Goal: Task Accomplishment & Management: Manage account settings

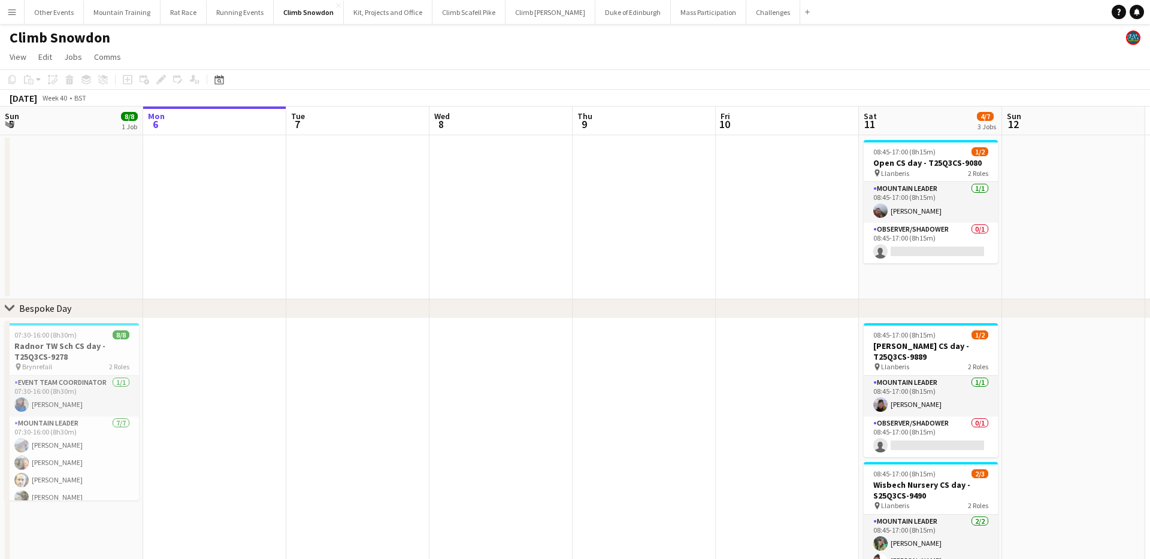
click at [19, 11] on button "Menu" at bounding box center [12, 12] width 24 height 24
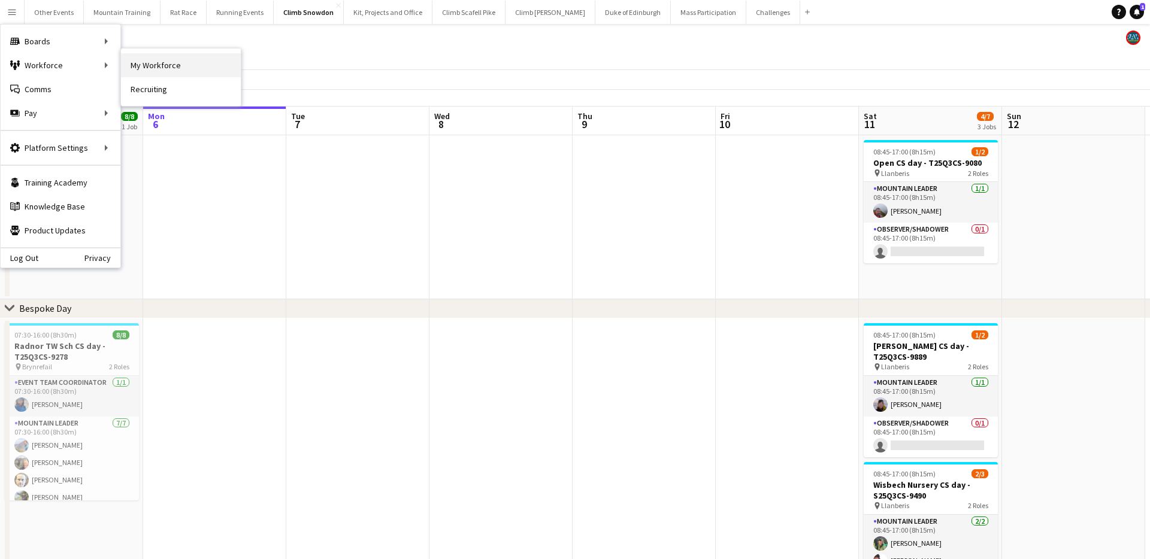
click at [155, 63] on link "My Workforce" at bounding box center [181, 65] width 120 height 24
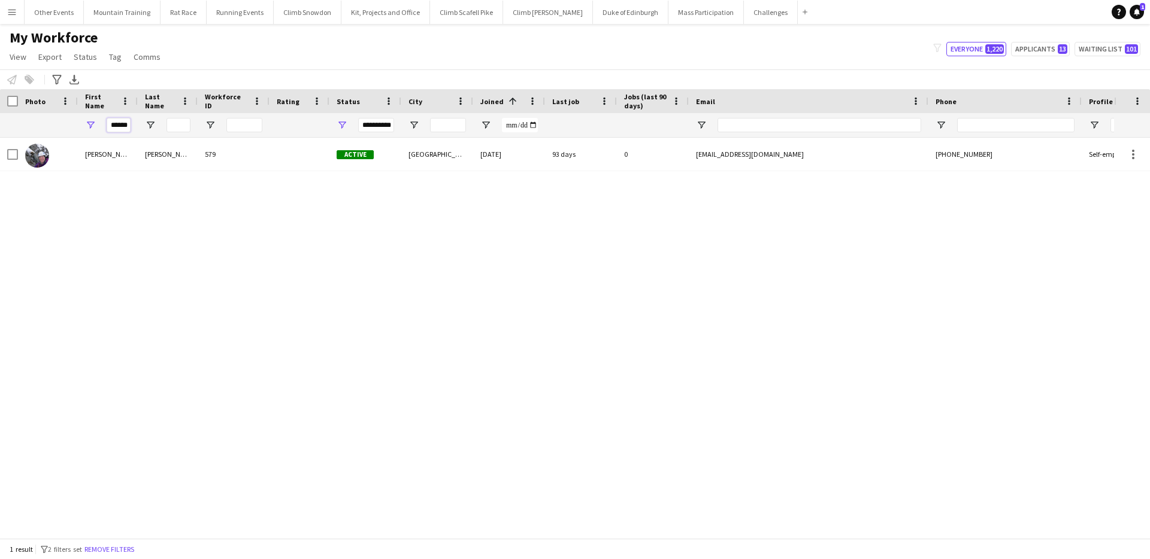
click at [125, 124] on input "******" at bounding box center [119, 125] width 24 height 14
click at [125, 123] on input "******" at bounding box center [119, 125] width 24 height 14
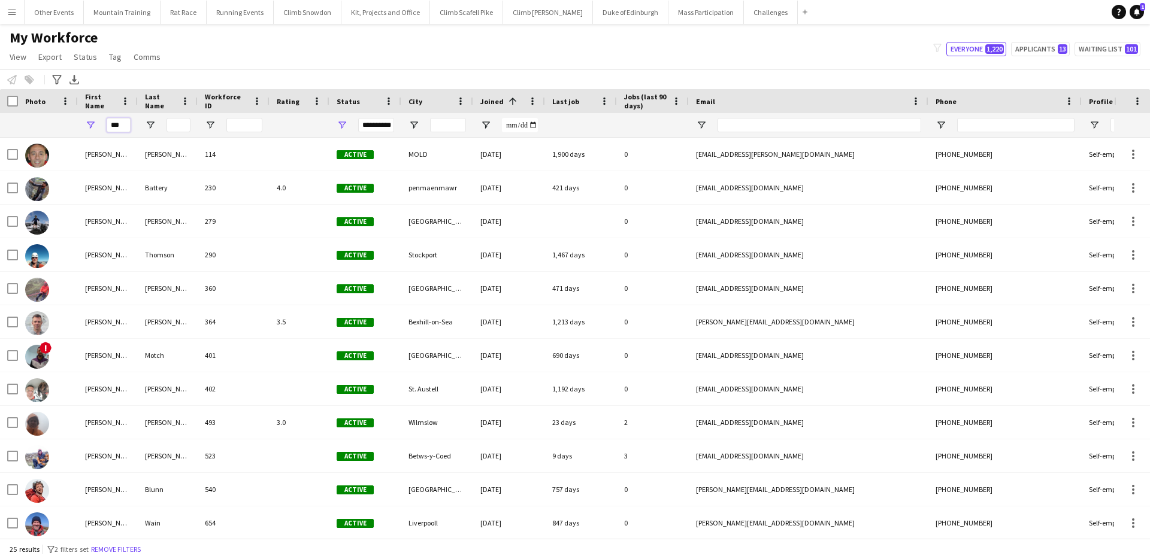
type input "***"
click at [176, 123] on input "Last Name Filter Input" at bounding box center [179, 125] width 24 height 14
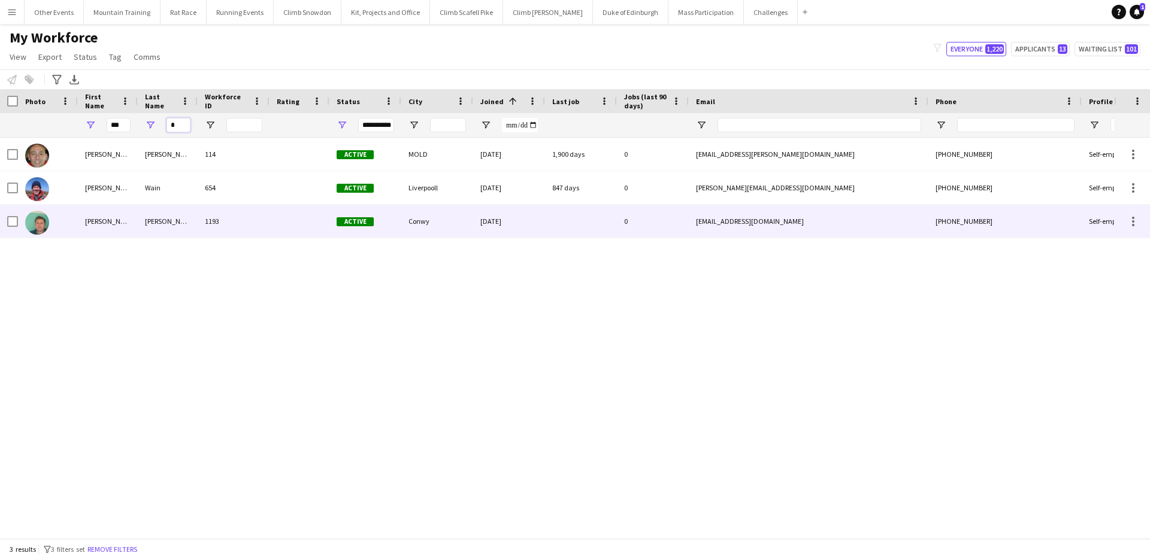
type input "*"
click at [169, 216] on div "[PERSON_NAME]" at bounding box center [168, 221] width 60 height 33
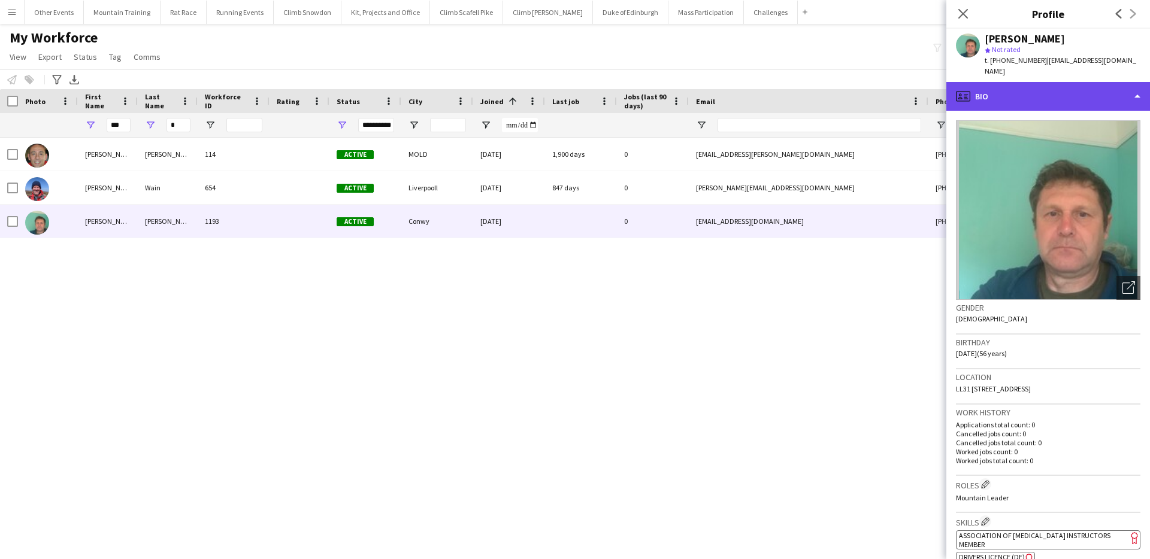
click at [1074, 86] on div "profile Bio" at bounding box center [1048, 96] width 204 height 29
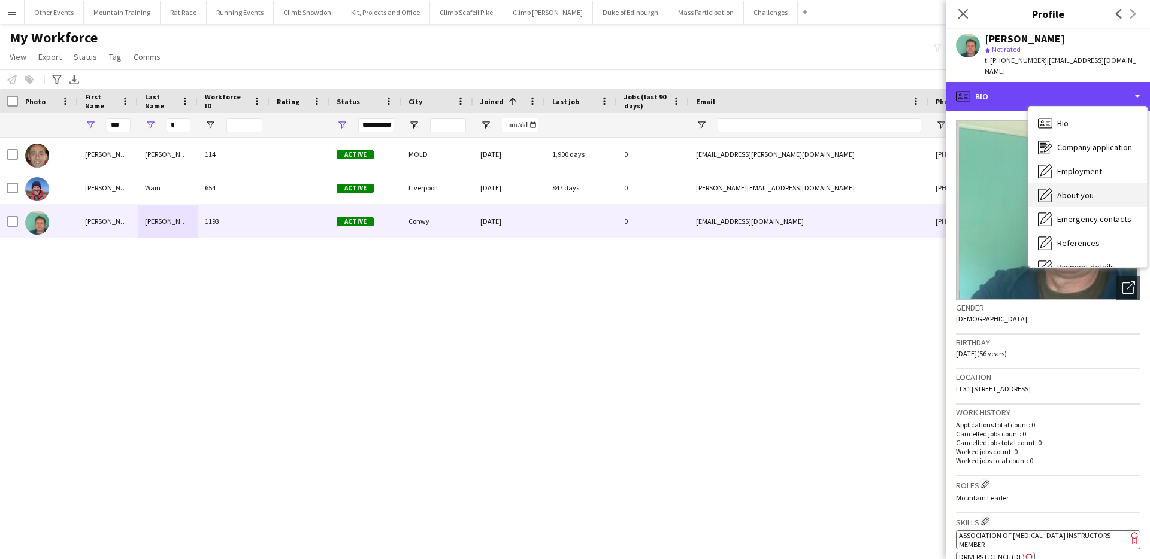
scroll to position [137, 0]
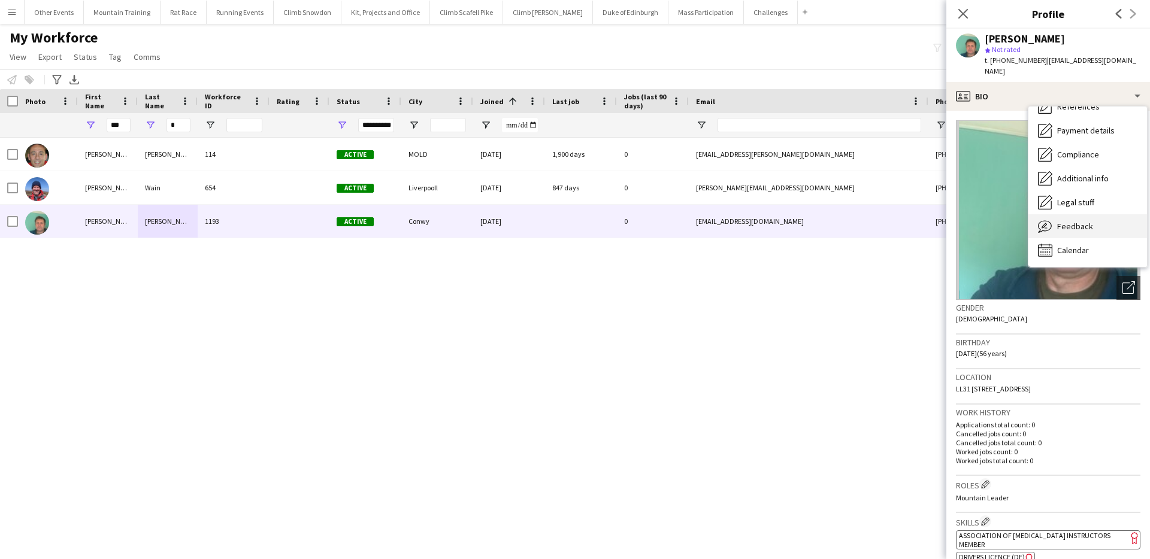
click at [1082, 221] on span "Feedback" at bounding box center [1075, 226] width 36 height 11
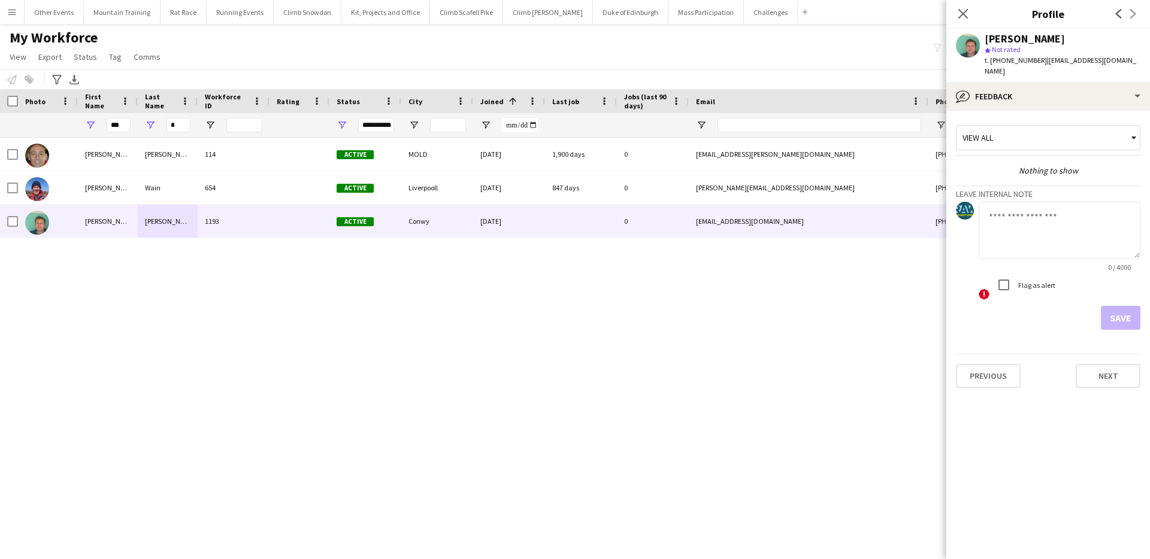
click at [1047, 202] on textarea at bounding box center [1060, 230] width 162 height 57
type textarea "**********"
drag, startPoint x: 1117, startPoint y: 304, endPoint x: 1111, endPoint y: 294, distance: 11.5
click at [1117, 306] on button "Save" at bounding box center [1121, 318] width 40 height 24
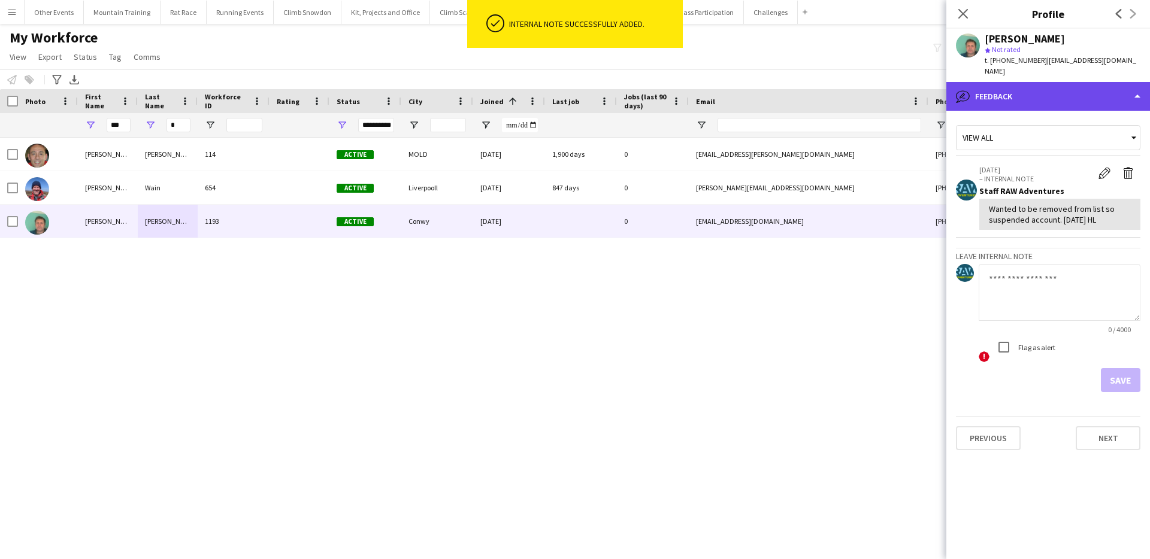
click at [1056, 82] on div "bubble-pencil Feedback" at bounding box center [1048, 96] width 204 height 29
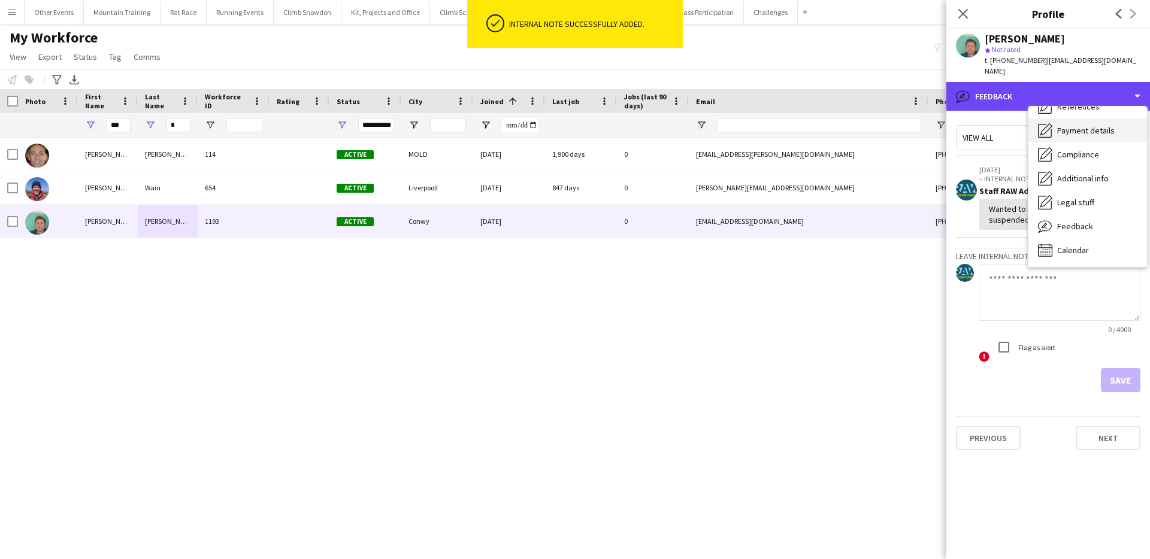
scroll to position [0, 0]
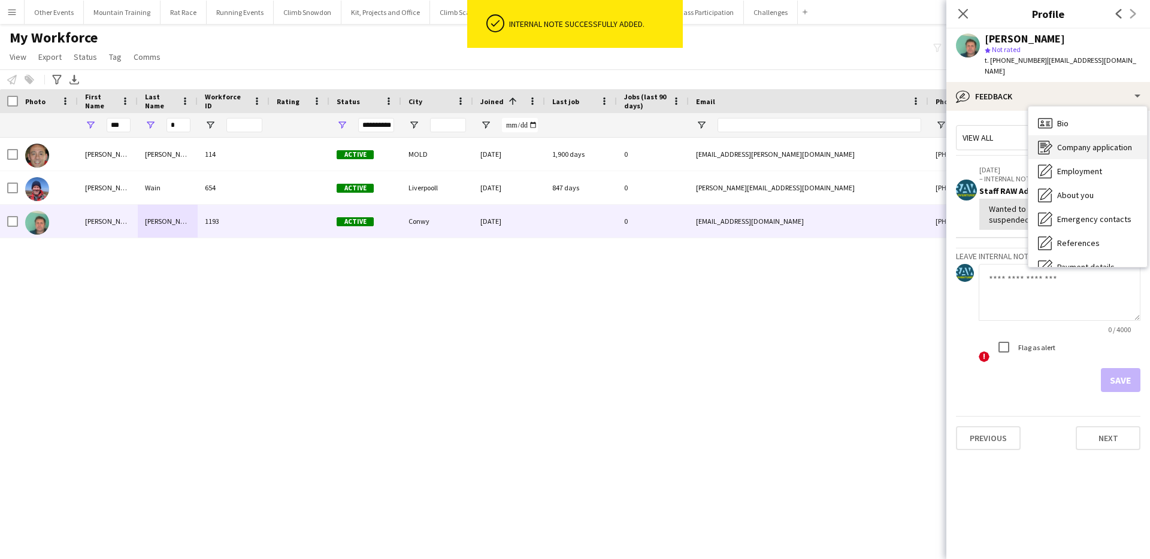
click at [1111, 147] on div "Company application Company application" at bounding box center [1087, 147] width 119 height 24
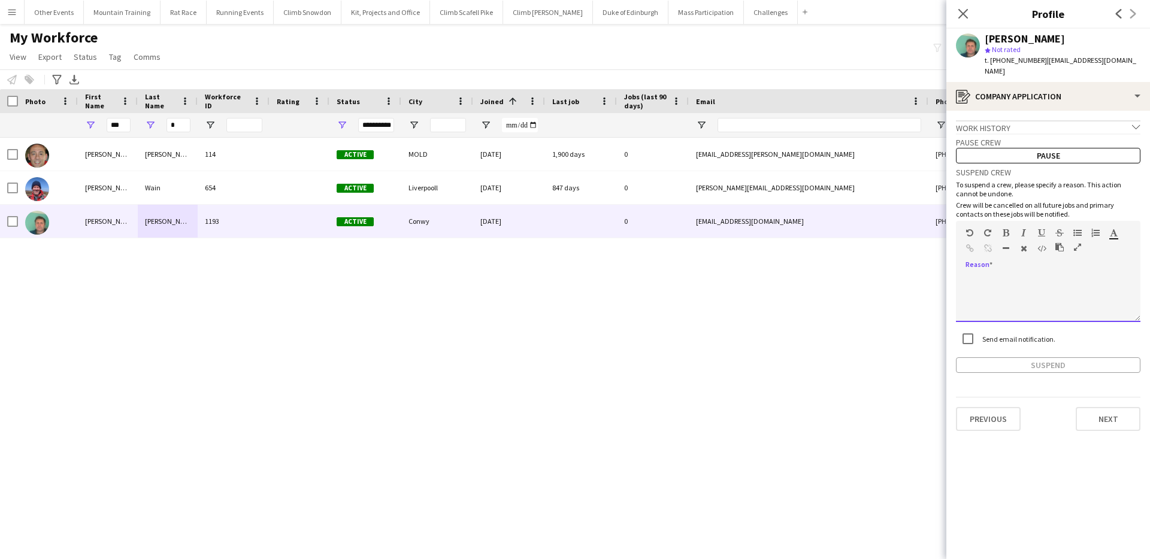
click at [1049, 276] on div at bounding box center [1048, 298] width 184 height 48
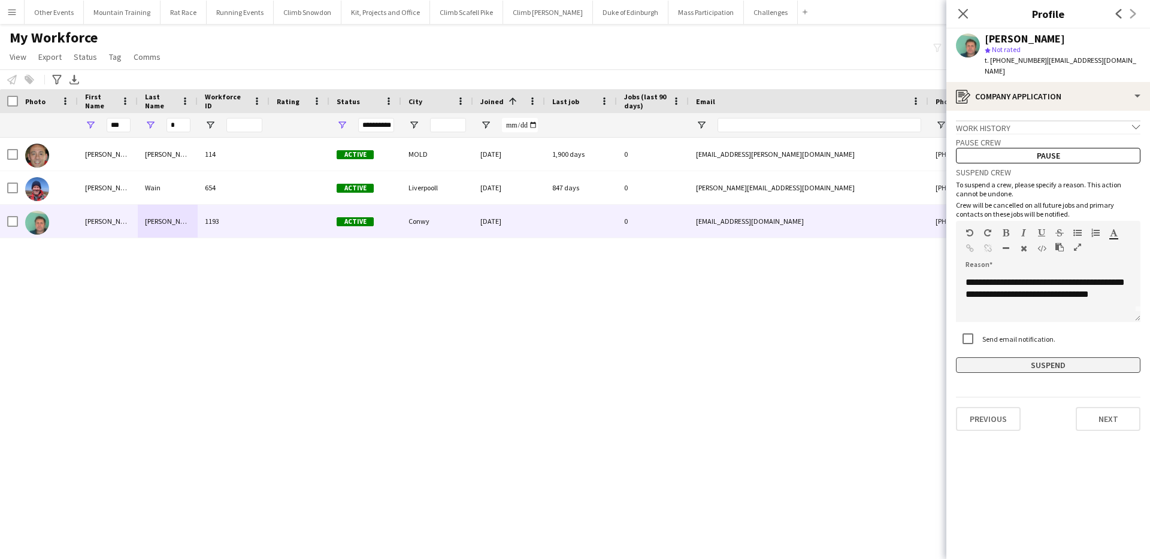
click at [1079, 359] on button "Suspend" at bounding box center [1048, 366] width 184 height 16
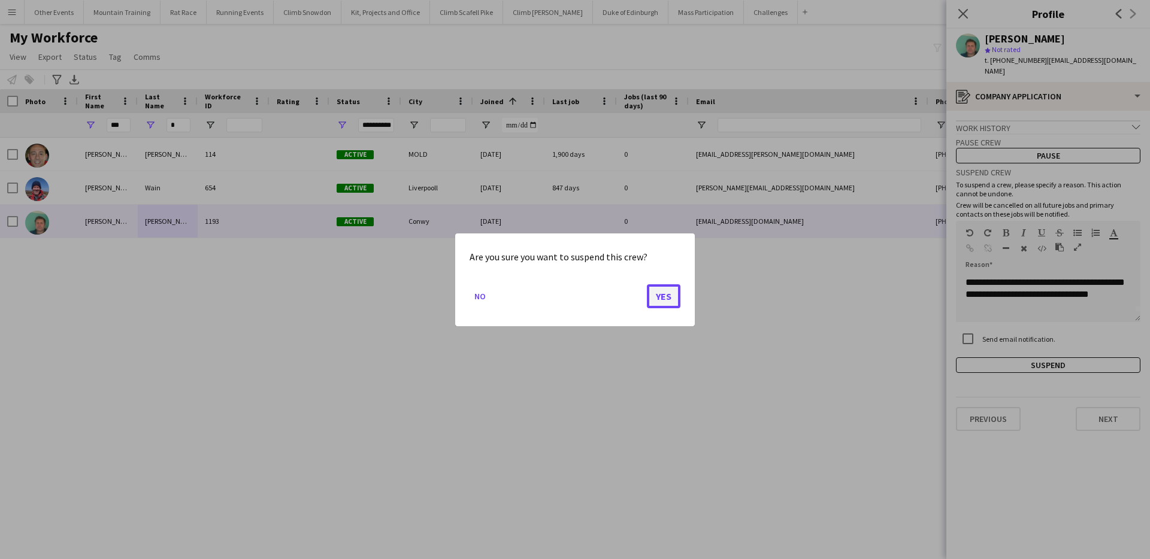
click at [668, 294] on button "Yes" at bounding box center [664, 296] width 34 height 24
